Goal: Task Accomplishment & Management: Complete application form

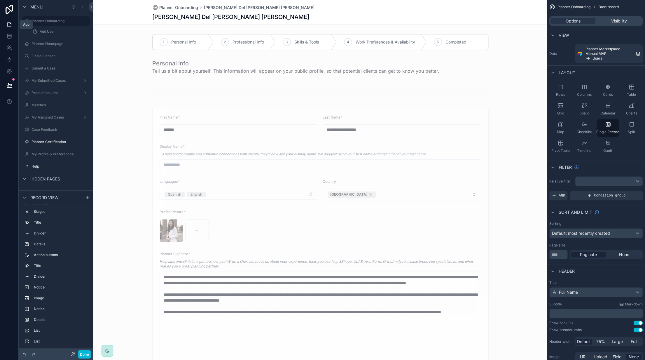
click at [8, 22] on icon at bounding box center [10, 24] width 4 height 4
click at [11, 88] on button at bounding box center [9, 85] width 13 height 16
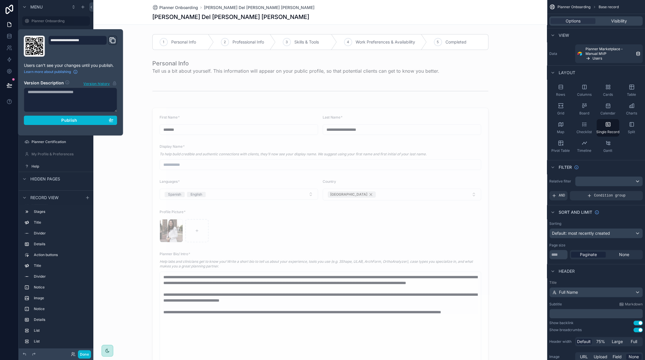
click at [104, 14] on div "Planner Onboarding Marcela Del Palacio Chamorro Marcela Del Palacio Chamorro" at bounding box center [320, 12] width 454 height 25
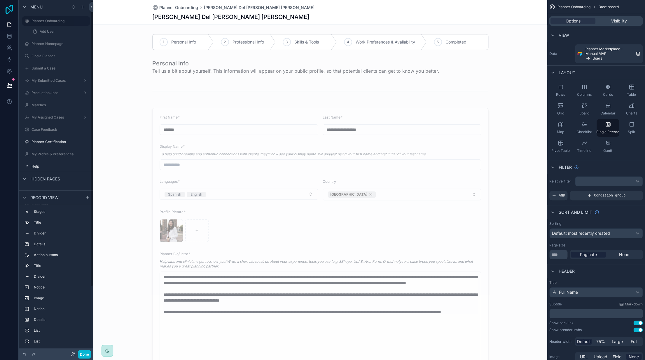
click at [10, 12] on icon at bounding box center [10, 9] width 12 height 9
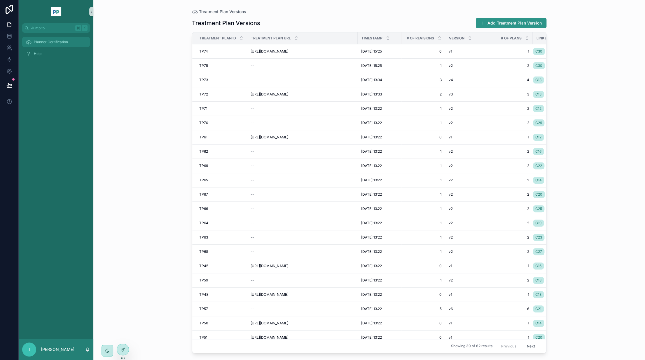
click at [55, 45] on div "Planner Certification" at bounding box center [56, 41] width 61 height 9
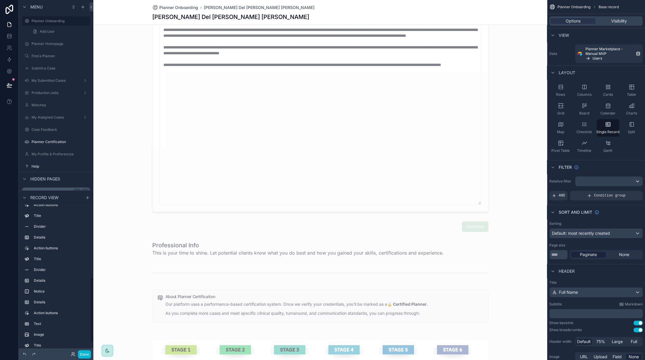
scroll to position [167, 0]
click at [46, 224] on div "Details" at bounding box center [56, 227] width 68 height 9
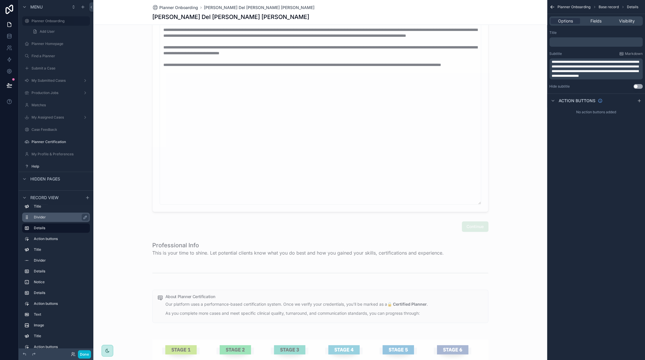
click at [45, 215] on label "Divider" at bounding box center [59, 217] width 51 height 5
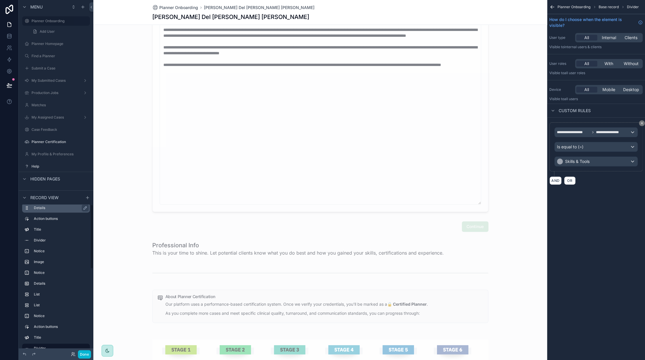
scroll to position [0, 0]
click at [37, 176] on span "Hidden pages" at bounding box center [45, 179] width 30 height 6
click at [24, 179] on icon "scrollable content" at bounding box center [24, 178] width 5 height 5
click at [25, 197] on icon "scrollable content" at bounding box center [24, 197] width 5 height 5
click at [36, 208] on div "Education" at bounding box center [55, 203] width 65 height 9
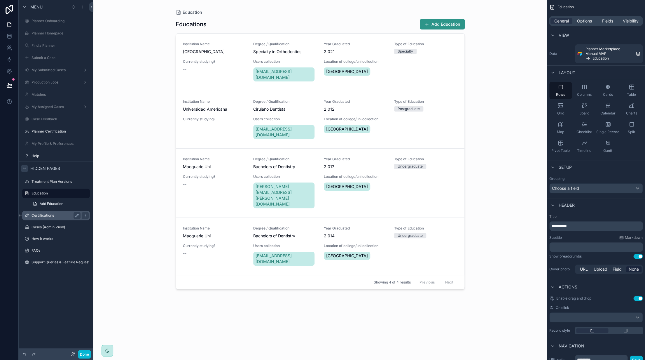
click at [44, 217] on label "Certifications" at bounding box center [55, 215] width 47 height 5
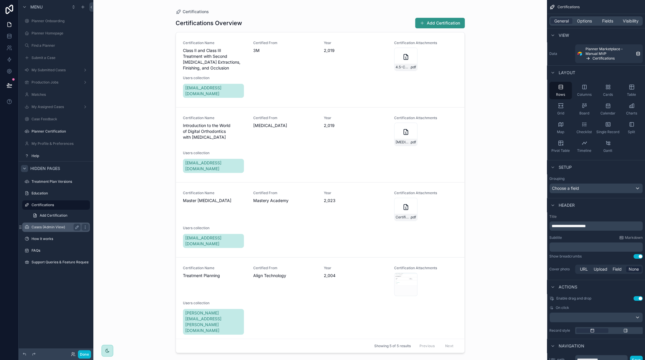
click at [45, 227] on label "Cases (Admin View)" at bounding box center [55, 227] width 47 height 5
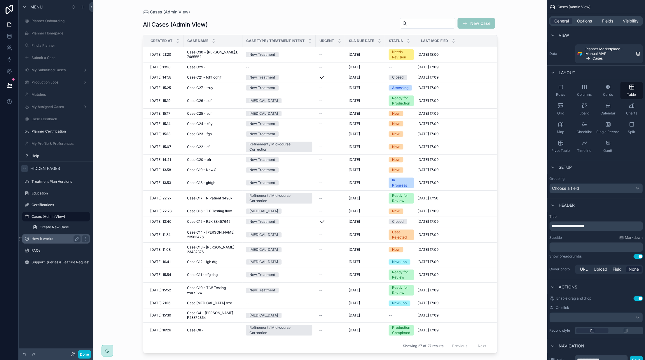
click at [46, 239] on label "How it works" at bounding box center [55, 238] width 47 height 5
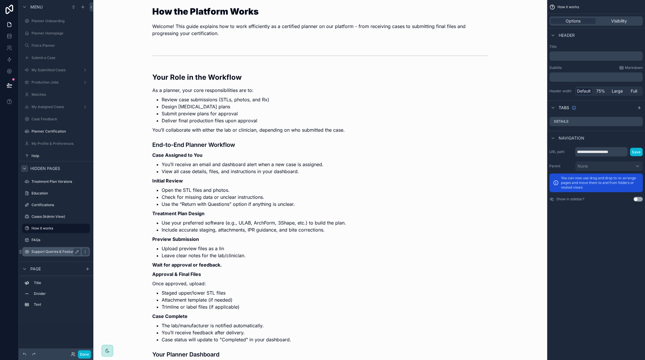
click at [46, 249] on label "Support Queries & Feature Requests" at bounding box center [62, 251] width 60 height 5
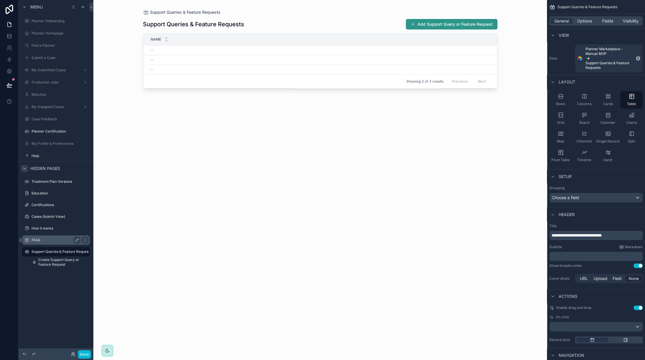
click at [46, 242] on label "FAQs" at bounding box center [55, 239] width 47 height 5
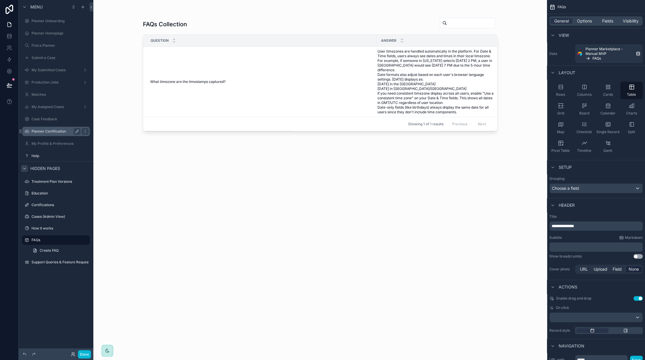
click at [44, 132] on label "Planner Certification" at bounding box center [55, 131] width 47 height 5
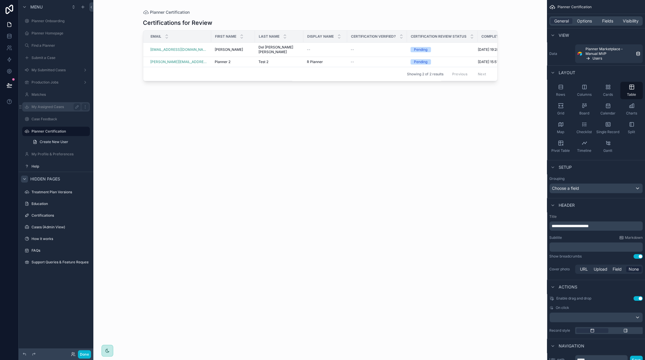
click at [45, 111] on div "My Assigned Cases" at bounding box center [55, 106] width 65 height 9
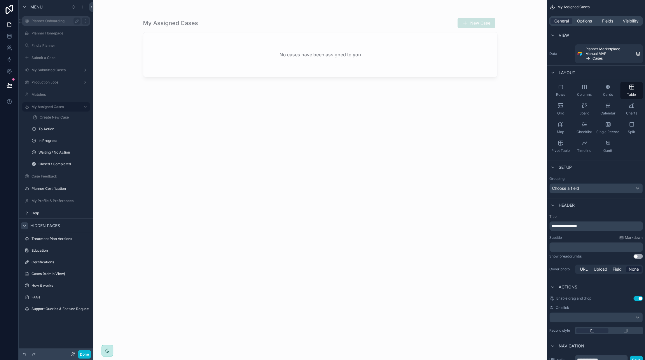
click at [46, 23] on label "Planner Onboarding" at bounding box center [55, 21] width 47 height 5
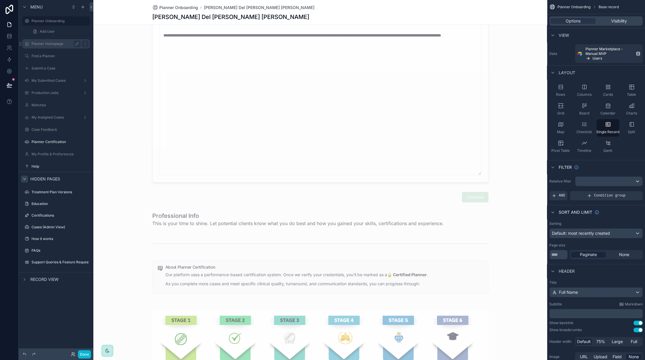
scroll to position [277, 0]
click at [59, 42] on label "Planner Homepage" at bounding box center [55, 43] width 47 height 5
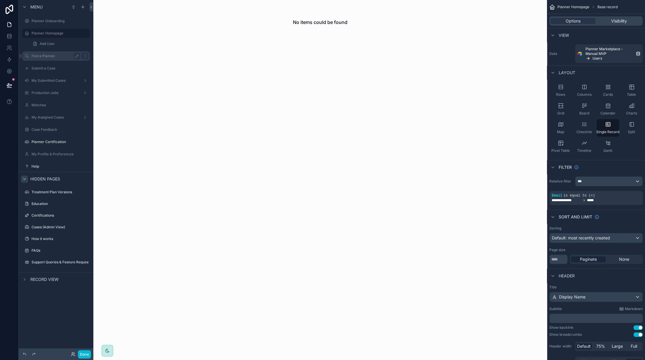
click at [64, 57] on label "Find a Planner" at bounding box center [55, 56] width 47 height 5
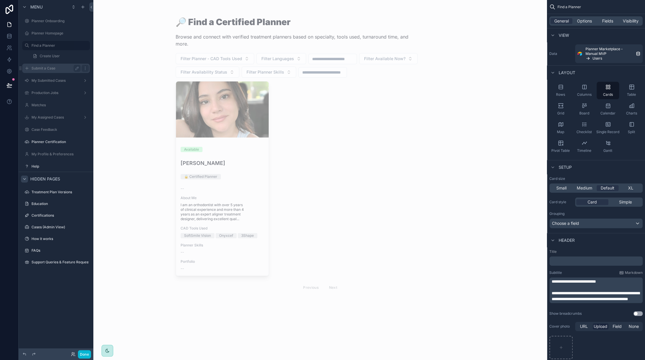
click at [65, 69] on label "Submit a Case" at bounding box center [55, 68] width 47 height 5
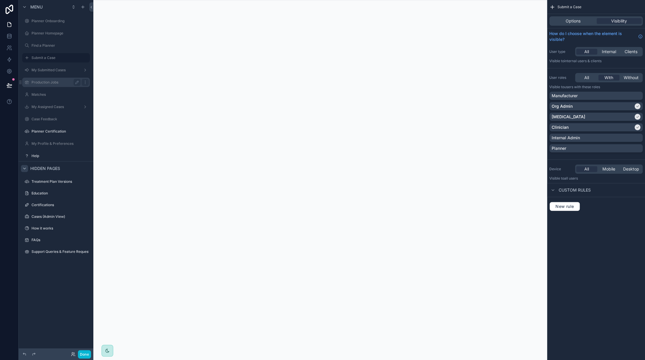
click at [55, 80] on div "Production Jobs" at bounding box center [56, 82] width 49 height 7
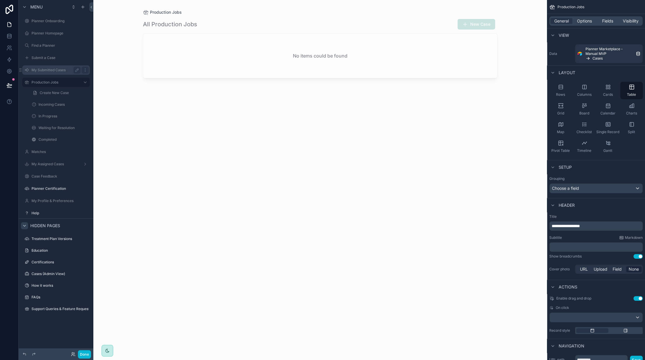
click at [55, 66] on div "My Submitted Cases" at bounding box center [55, 69] width 65 height 9
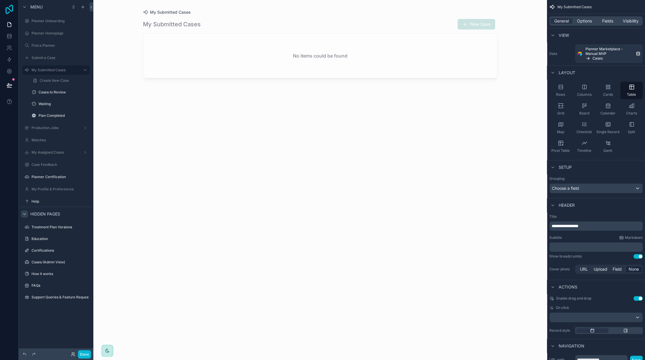
click at [12, 8] on icon at bounding box center [10, 9] width 12 height 9
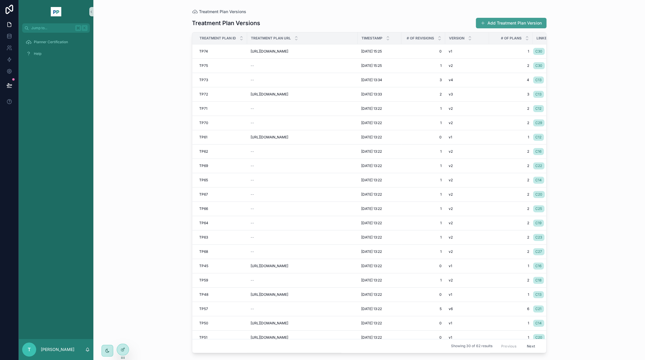
click at [502, 23] on button "Add Treatment Plan Version" at bounding box center [511, 23] width 71 height 11
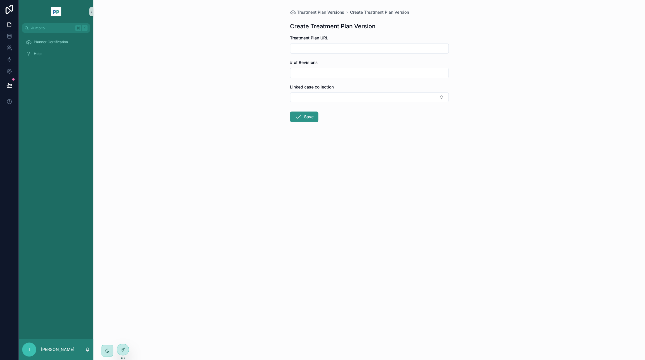
click at [323, 48] on input "scrollable content" at bounding box center [369, 48] width 158 height 8
click at [323, 48] on input "****" at bounding box center [369, 48] width 158 height 8
paste input "**********"
type input "**********"
click at [317, 69] on input "scrollable content" at bounding box center [369, 73] width 158 height 8
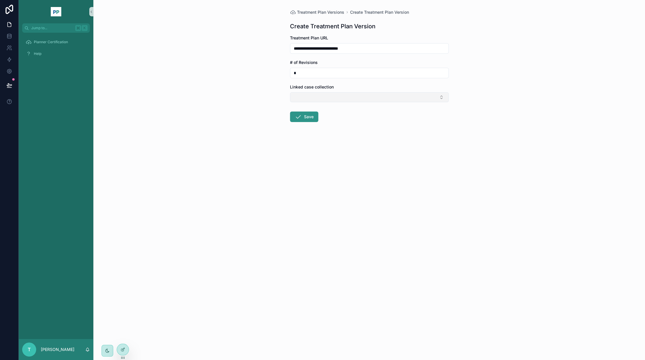
type input "*"
click at [311, 97] on button "Select Button" at bounding box center [369, 97] width 159 height 10
click at [308, 130] on div "C29" at bounding box center [369, 129] width 156 height 9
click at [259, 122] on div "**********" at bounding box center [369, 180] width 552 height 360
click at [301, 121] on icon "scrollable content" at bounding box center [298, 118] width 7 height 7
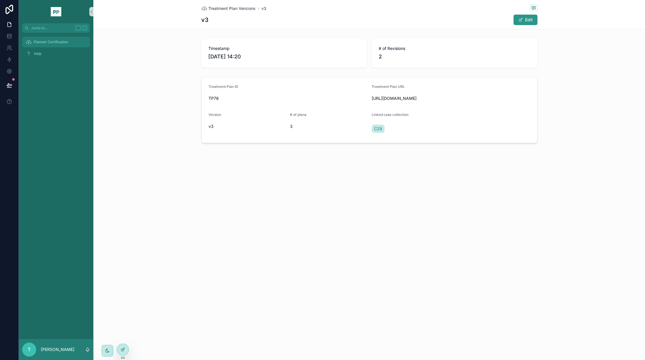
click at [49, 41] on span "Planner Certification" at bounding box center [51, 42] width 34 height 5
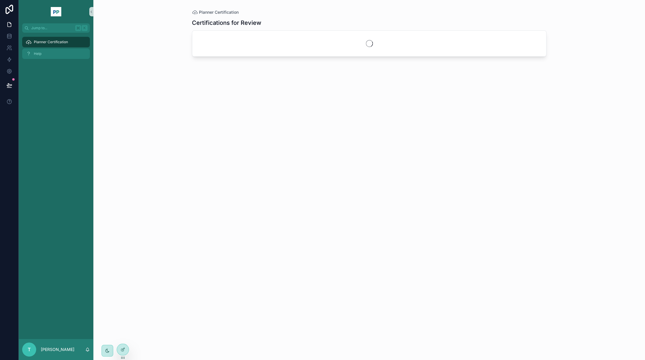
click at [46, 54] on div "Help" at bounding box center [56, 53] width 61 height 9
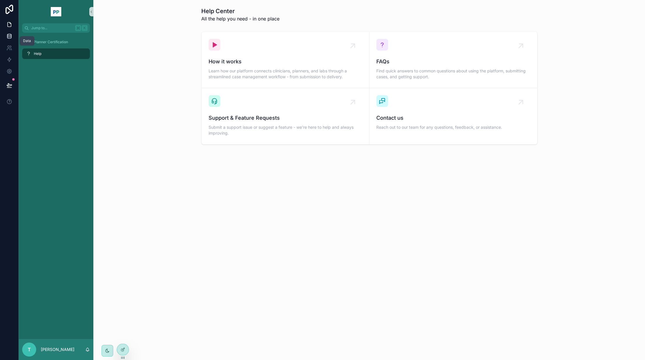
click at [8, 36] on icon at bounding box center [9, 36] width 6 height 6
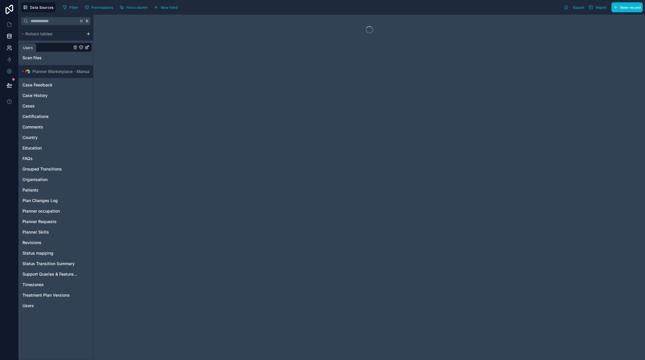
click at [9, 52] on link at bounding box center [9, 48] width 18 height 12
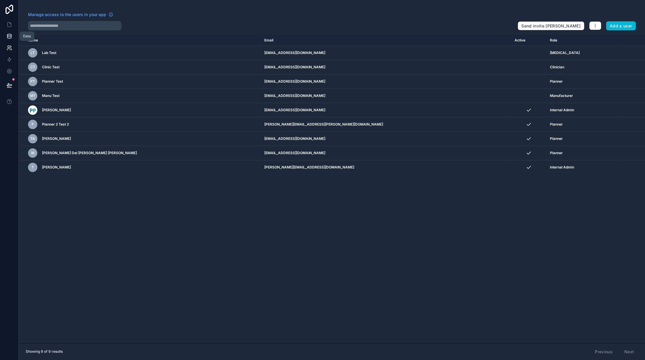
click at [9, 33] on link at bounding box center [9, 36] width 18 height 12
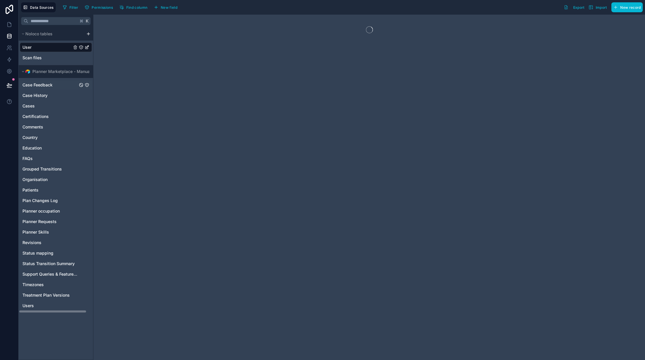
click at [40, 86] on span "Case Feedback" at bounding box center [37, 85] width 30 height 6
